Goal: Information Seeking & Learning: Learn about a topic

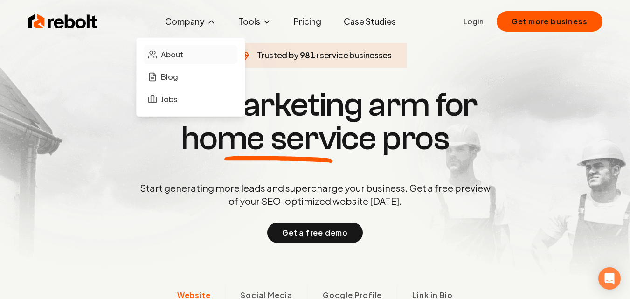
click at [167, 58] on span "About" at bounding box center [172, 54] width 22 height 11
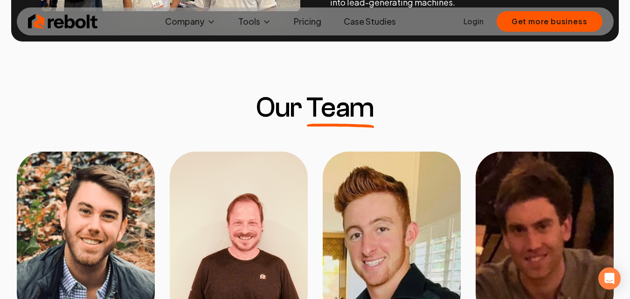
scroll to position [746, 0]
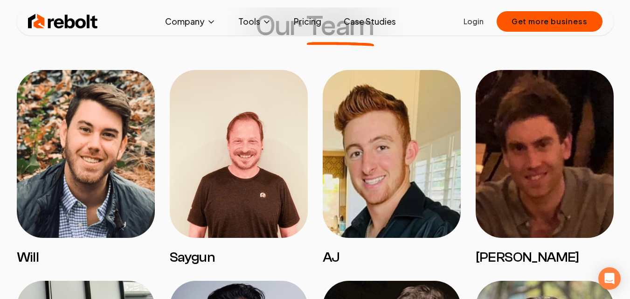
click at [76, 143] on img at bounding box center [86, 154] width 138 height 168
click at [188, 176] on img at bounding box center [239, 154] width 138 height 168
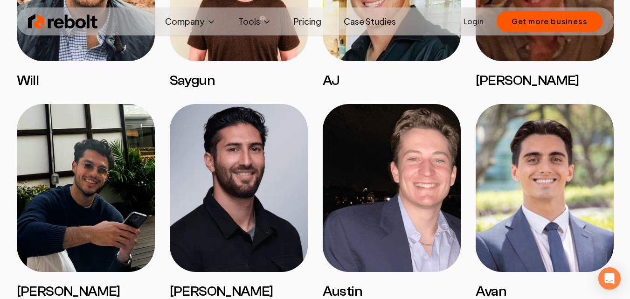
scroll to position [933, 0]
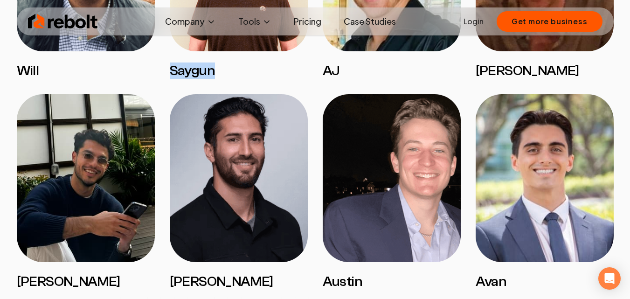
drag, startPoint x: 226, startPoint y: 72, endPoint x: 168, endPoint y: 71, distance: 57.4
copy h3 "Saygun"
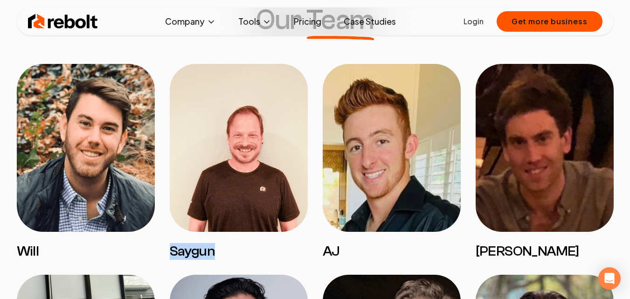
scroll to position [746, 0]
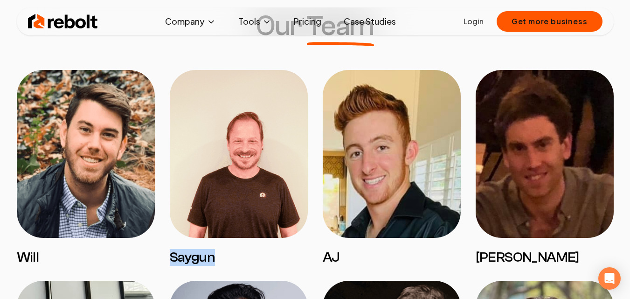
click at [244, 167] on img at bounding box center [239, 154] width 138 height 168
click at [501, 148] on img at bounding box center [545, 154] width 138 height 168
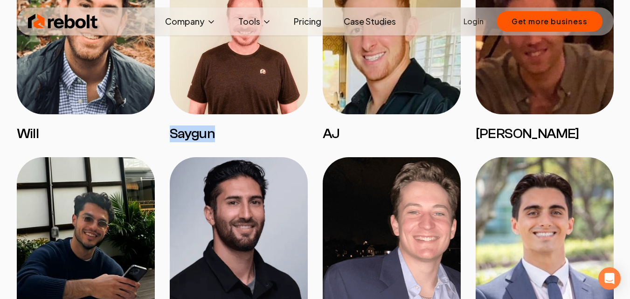
scroll to position [933, 0]
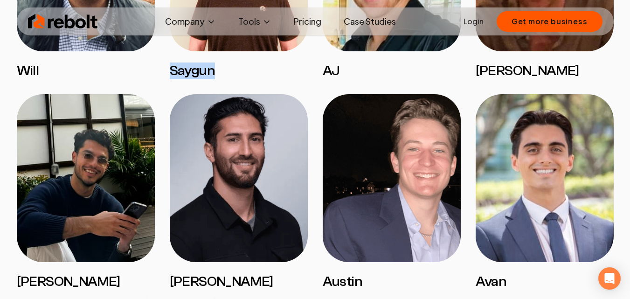
click at [517, 176] on img at bounding box center [545, 178] width 138 height 168
click at [401, 174] on img at bounding box center [392, 178] width 138 height 168
click at [278, 158] on img at bounding box center [239, 178] width 138 height 168
click at [171, 143] on img at bounding box center [239, 178] width 138 height 168
click at [90, 151] on img at bounding box center [86, 178] width 138 height 168
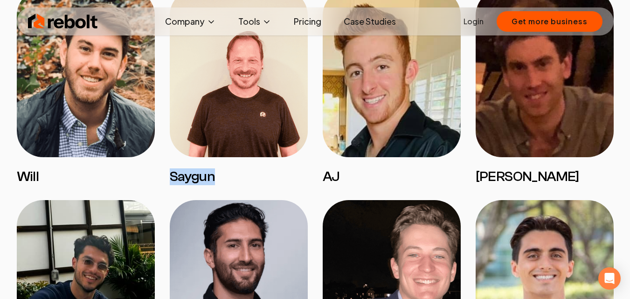
scroll to position [746, 0]
